Goal: Check status: Check status

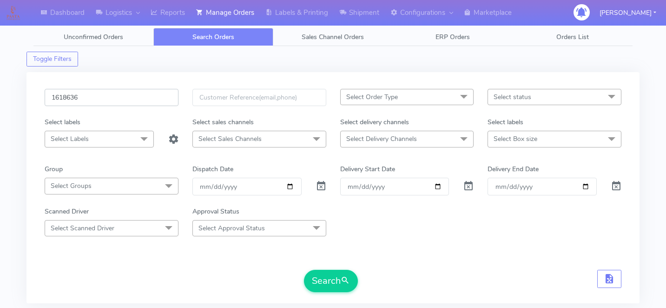
click at [111, 95] on input "1618636" at bounding box center [112, 97] width 134 height 17
paste input "1615300"
type input "1615300"
click at [350, 284] on span "submit" at bounding box center [345, 280] width 9 height 13
click at [107, 94] on input "1615300" at bounding box center [112, 97] width 134 height 17
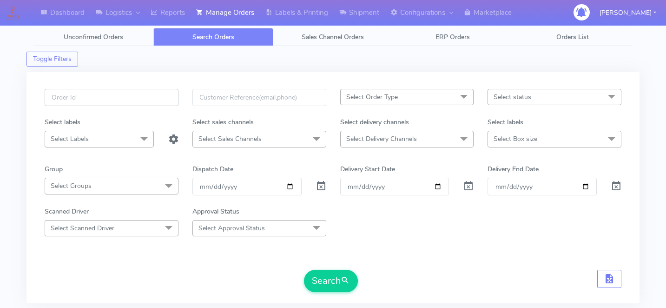
paste input "1617258"
type input "1617258"
click at [336, 277] on button "Search" at bounding box center [331, 281] width 54 height 22
click at [117, 103] on input "1617258" at bounding box center [112, 97] width 134 height 17
paste input "1622900"
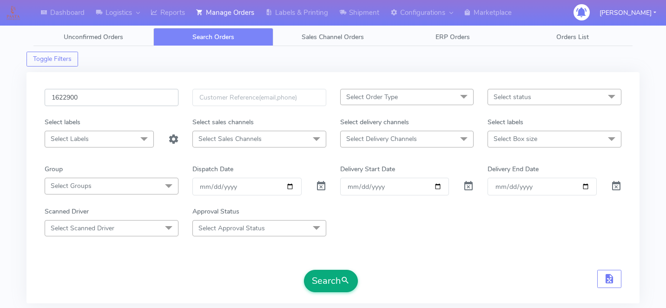
type input "1622900"
click at [348, 287] on button "Search" at bounding box center [331, 281] width 54 height 22
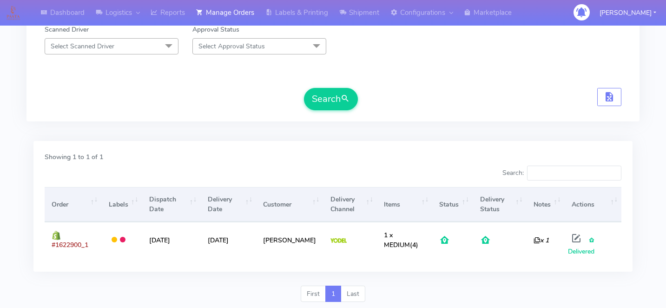
scroll to position [185, 0]
